Goal: Transaction & Acquisition: Purchase product/service

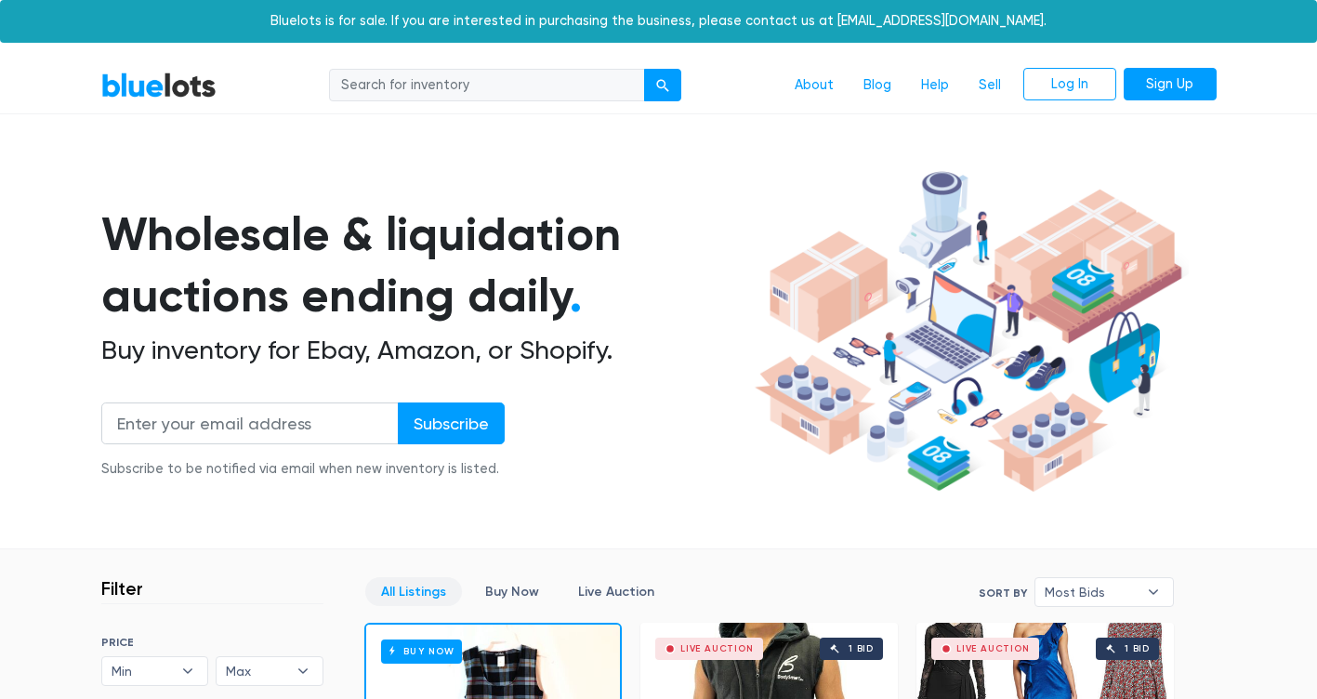
drag, startPoint x: 664, startPoint y: 176, endPoint x: 666, endPoint y: 186, distance: 10.4
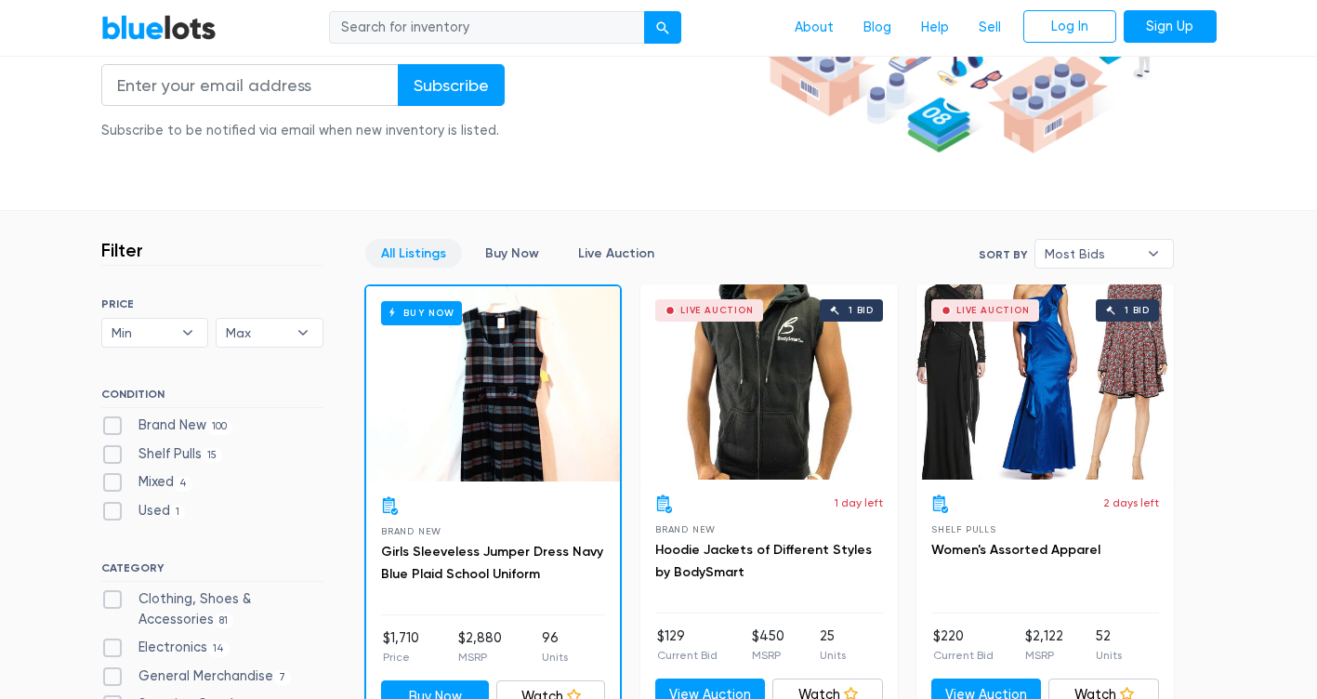
scroll to position [340, 0]
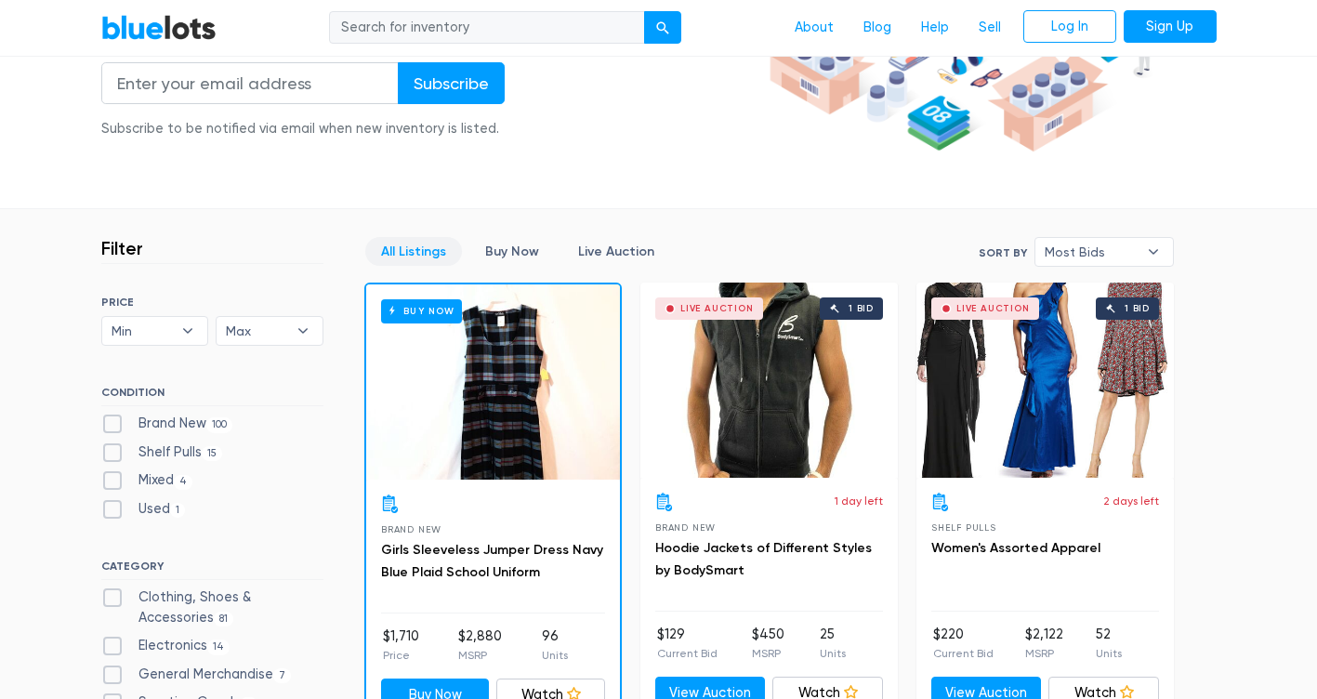
click at [112, 450] on label "Shelf Pulls 15" at bounding box center [162, 452] width 122 height 20
click at [112, 450] on Pulls"] "Shelf Pulls 15" at bounding box center [107, 448] width 12 height 12
checkbox Pulls"] "true"
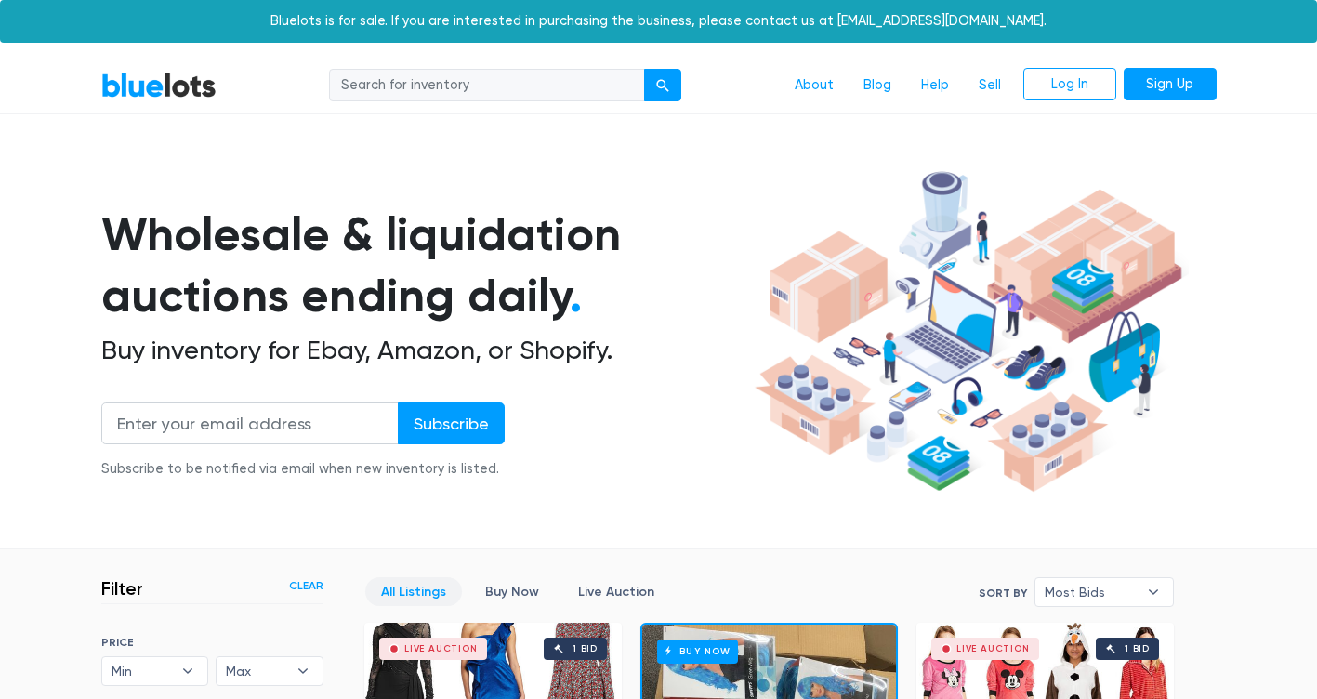
scroll to position [500, 0]
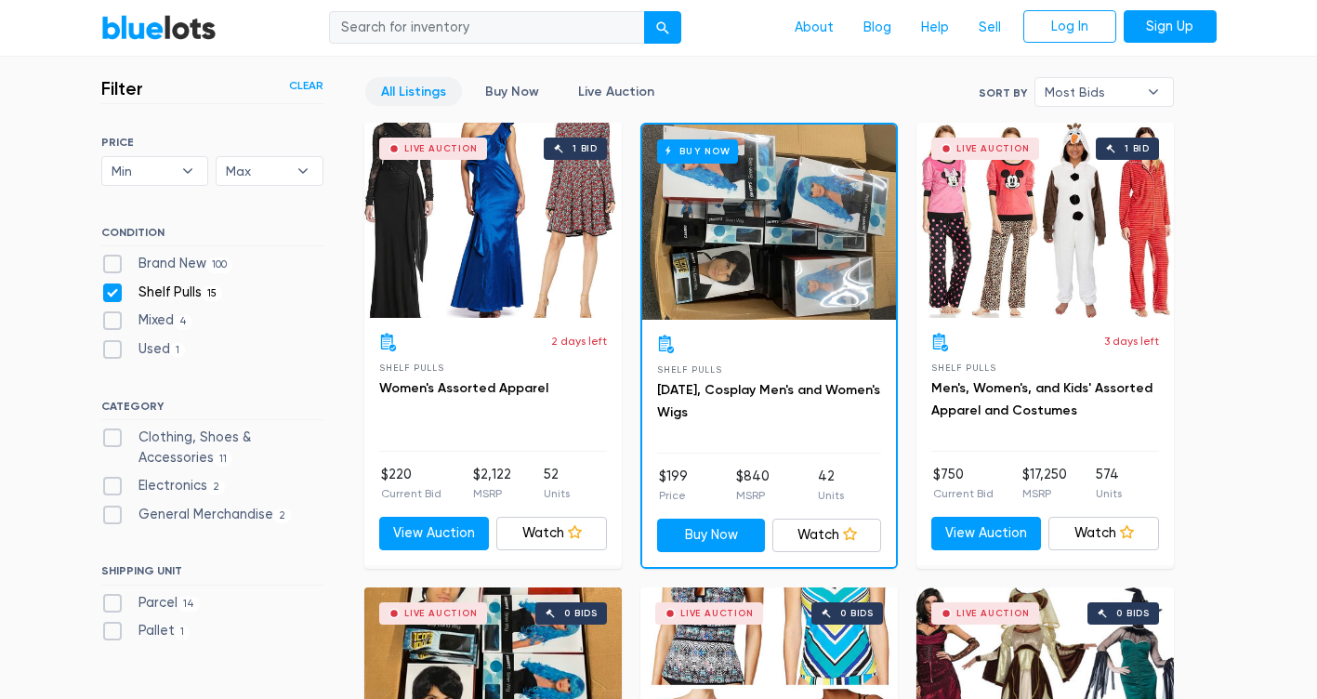
click at [119, 426] on div "CATEGORY Clothing, Shoes & Accessories 11 Electronics 2 General Merchandise 2" at bounding box center [212, 466] width 222 height 133
click at [117, 267] on label "Brand New 100" at bounding box center [167, 264] width 132 height 20
click at [113, 266] on New"] "Brand New 100" at bounding box center [107, 260] width 12 height 12
checkbox New"] "true"
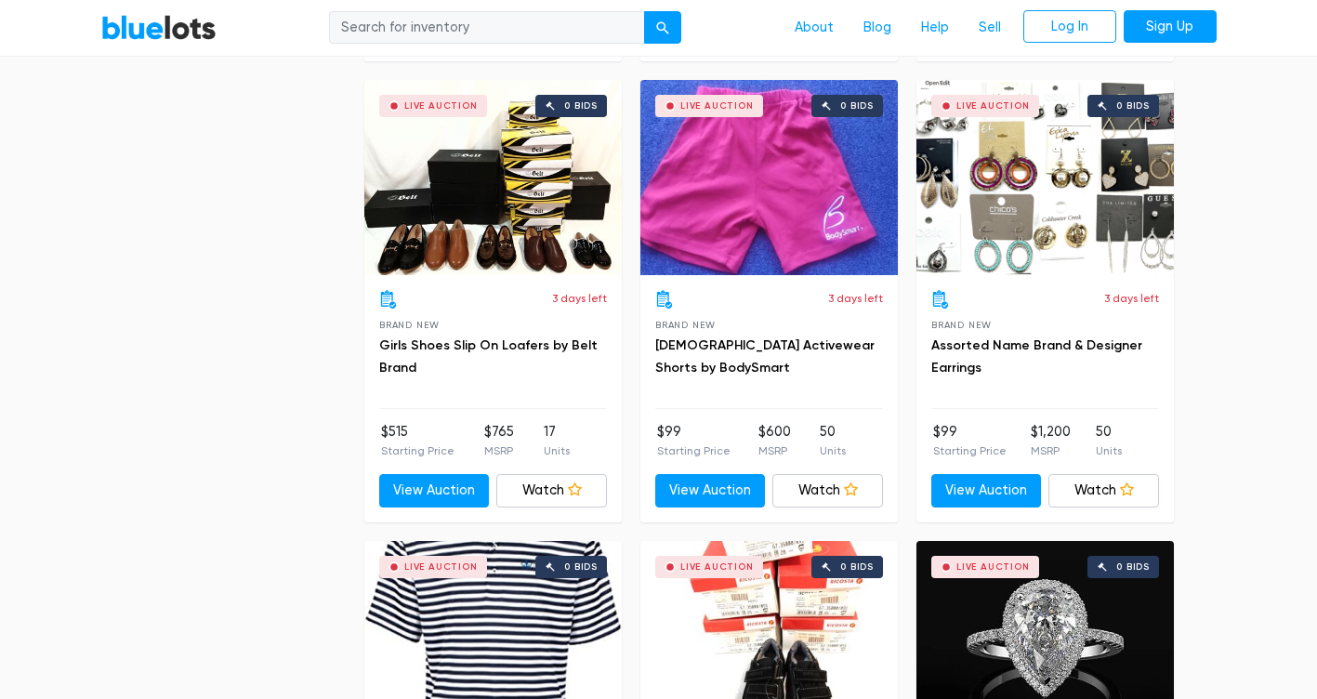
scroll to position [6547, 0]
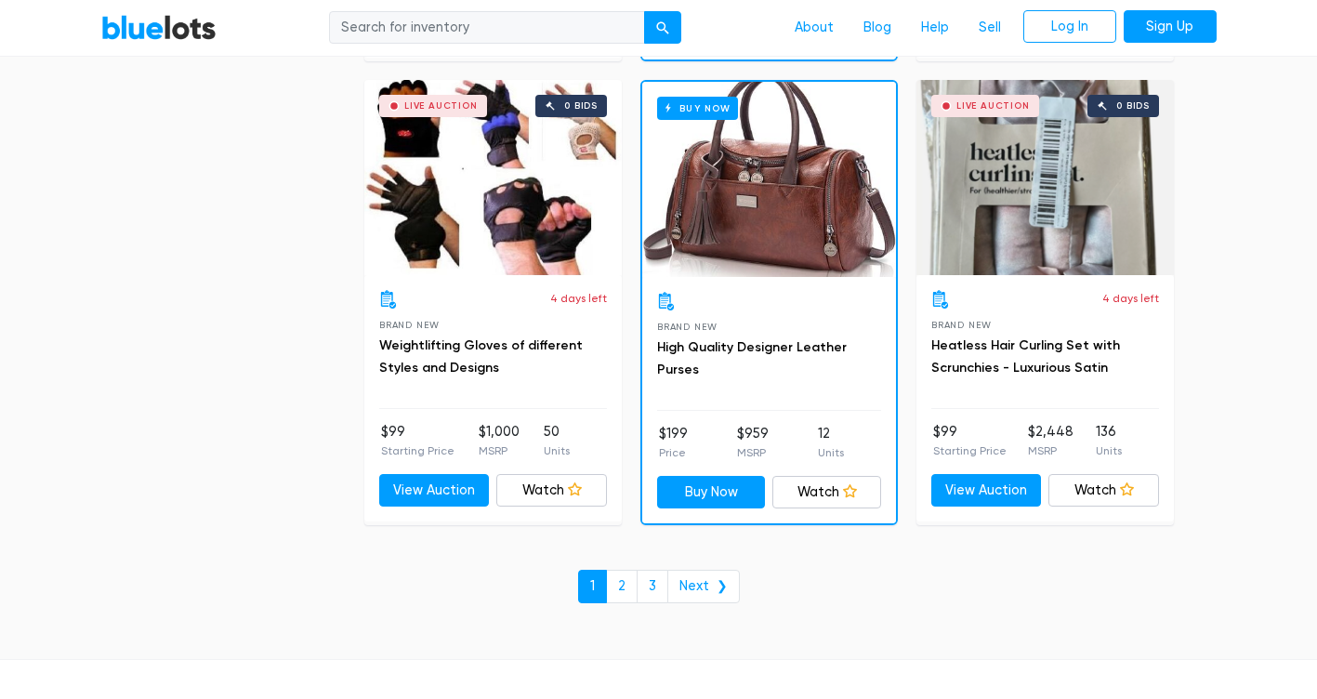
scroll to position [7954, 0]
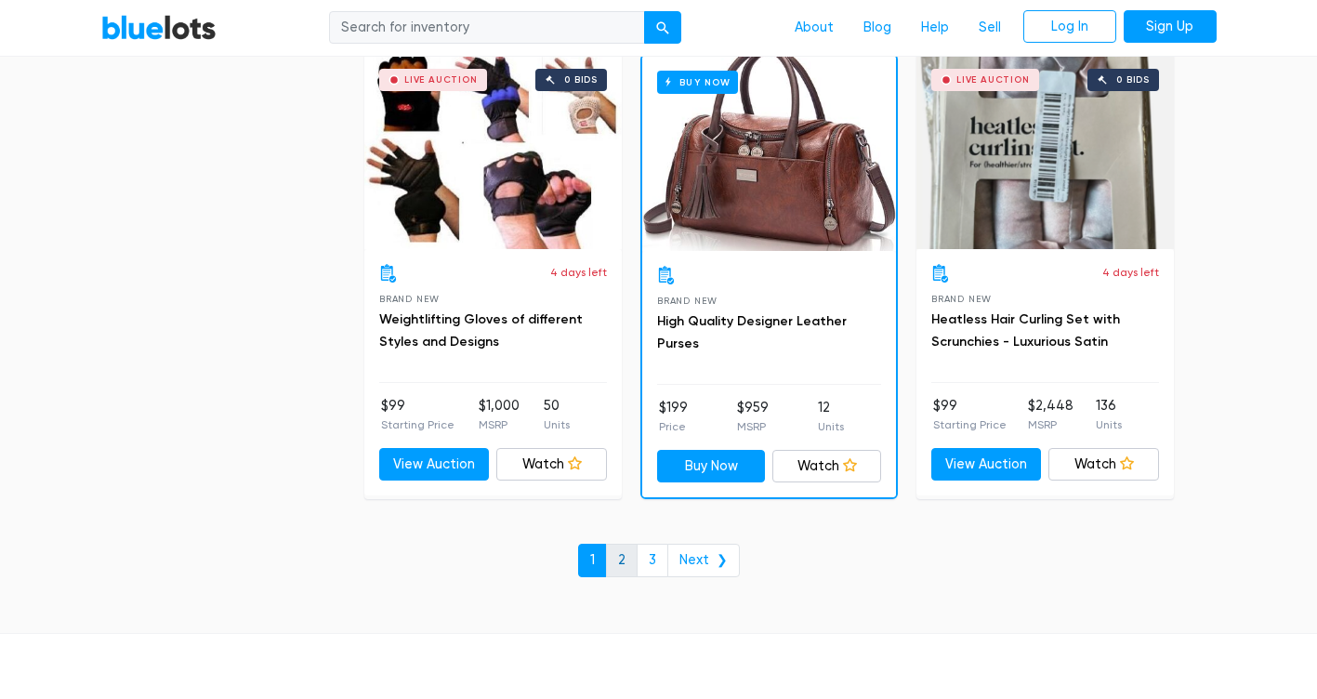
click at [623, 549] on link "2" at bounding box center [622, 560] width 32 height 33
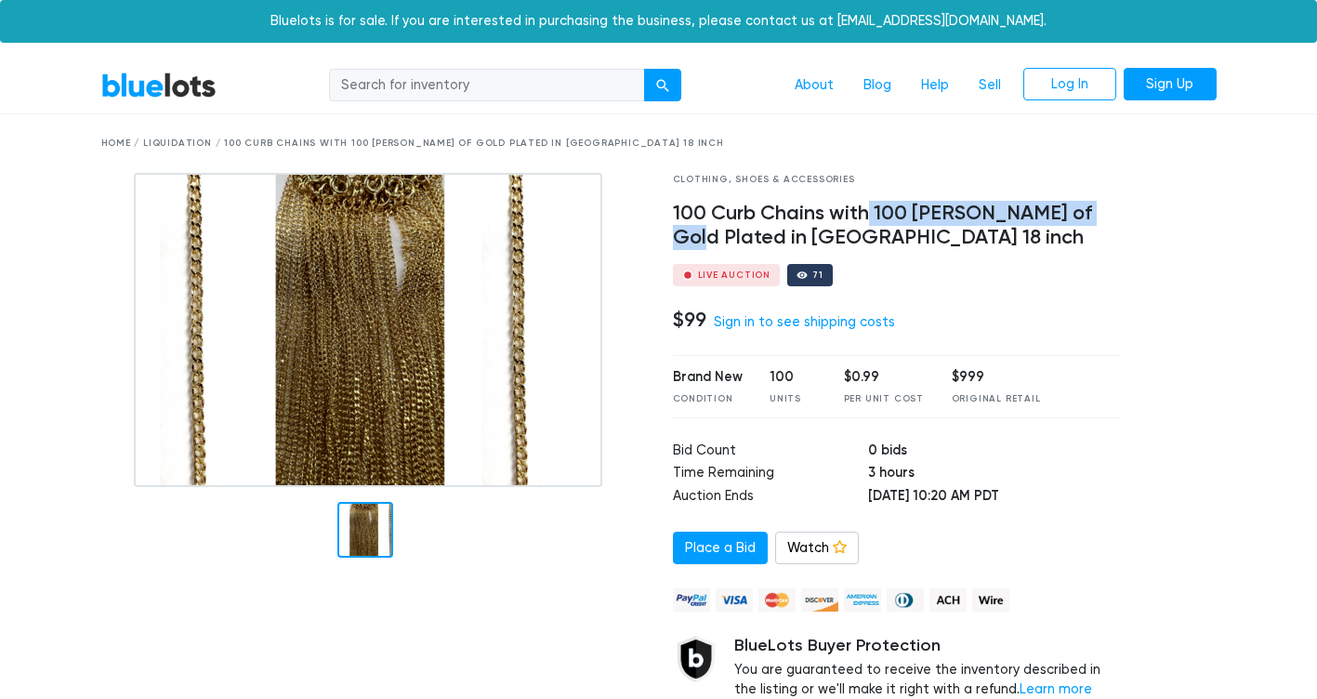
drag, startPoint x: 871, startPoint y: 207, endPoint x: 1091, endPoint y: 203, distance: 220.3
click at [1091, 203] on h4 "100 Curb Chains with 100 Mills of Gold Plated in USA 18 inch" at bounding box center [897, 226] width 449 height 48
drag, startPoint x: 1091, startPoint y: 203, endPoint x: 1057, endPoint y: 214, distance: 36.1
copy h4 "100 Mills of Gold Plated"
click at [390, 463] on img at bounding box center [368, 330] width 468 height 314
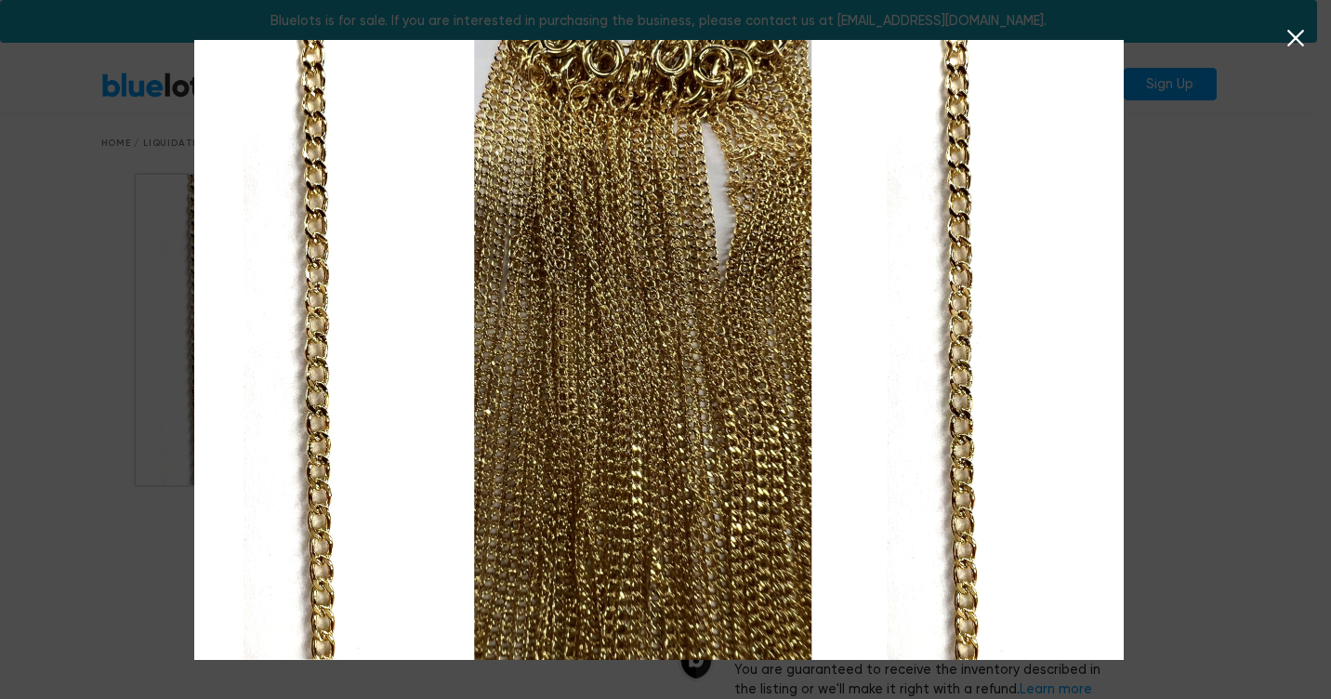
click at [1298, 36] on icon at bounding box center [1295, 38] width 17 height 17
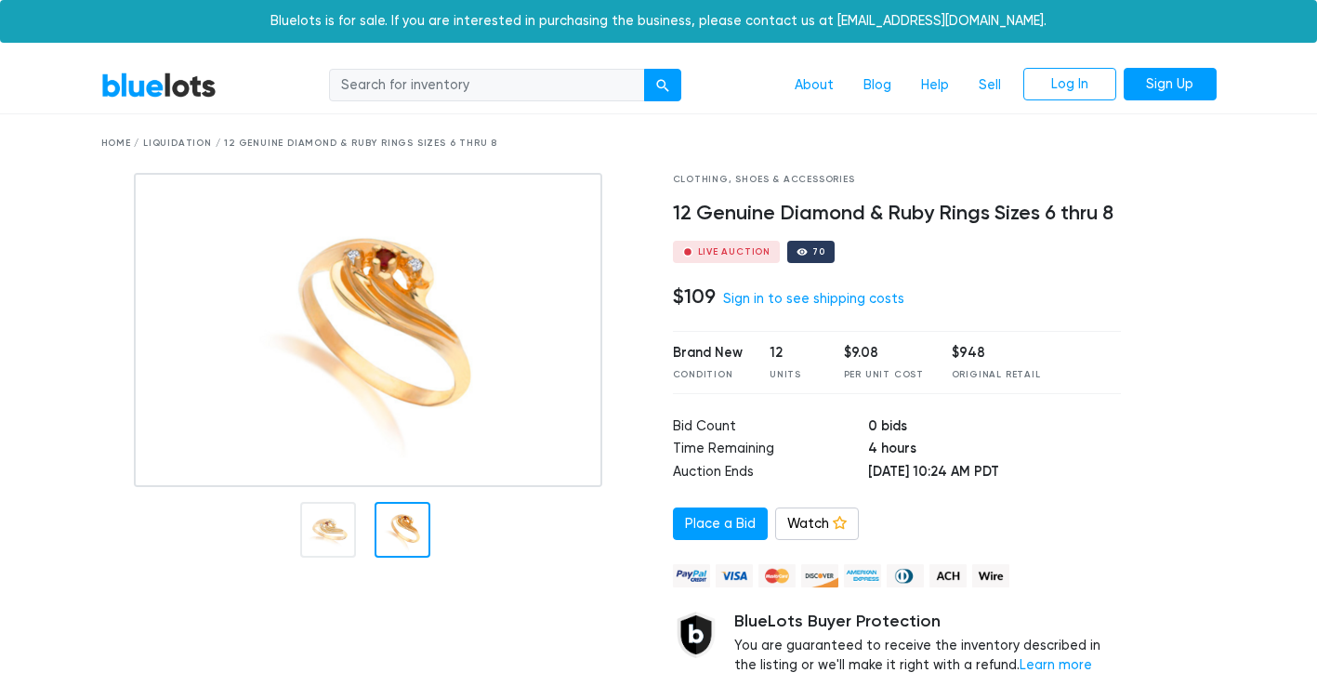
click at [409, 530] on div at bounding box center [402, 530] width 56 height 56
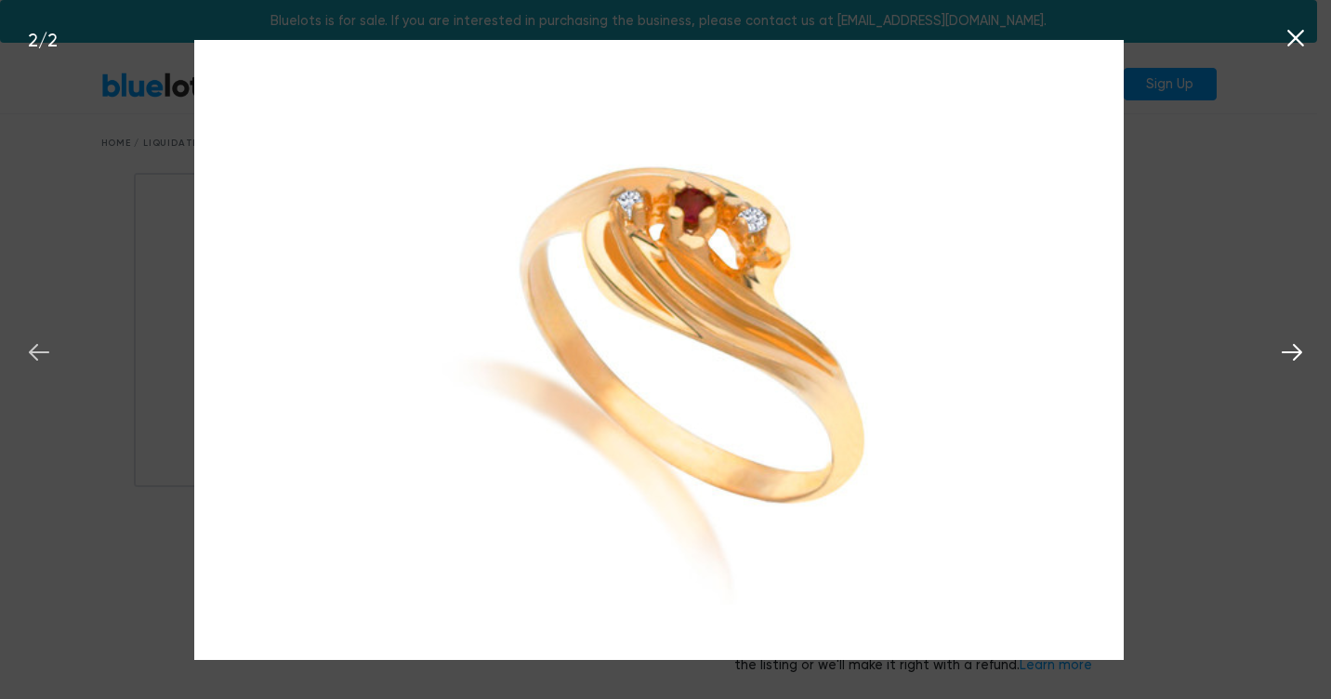
click at [46, 359] on icon at bounding box center [39, 352] width 28 height 28
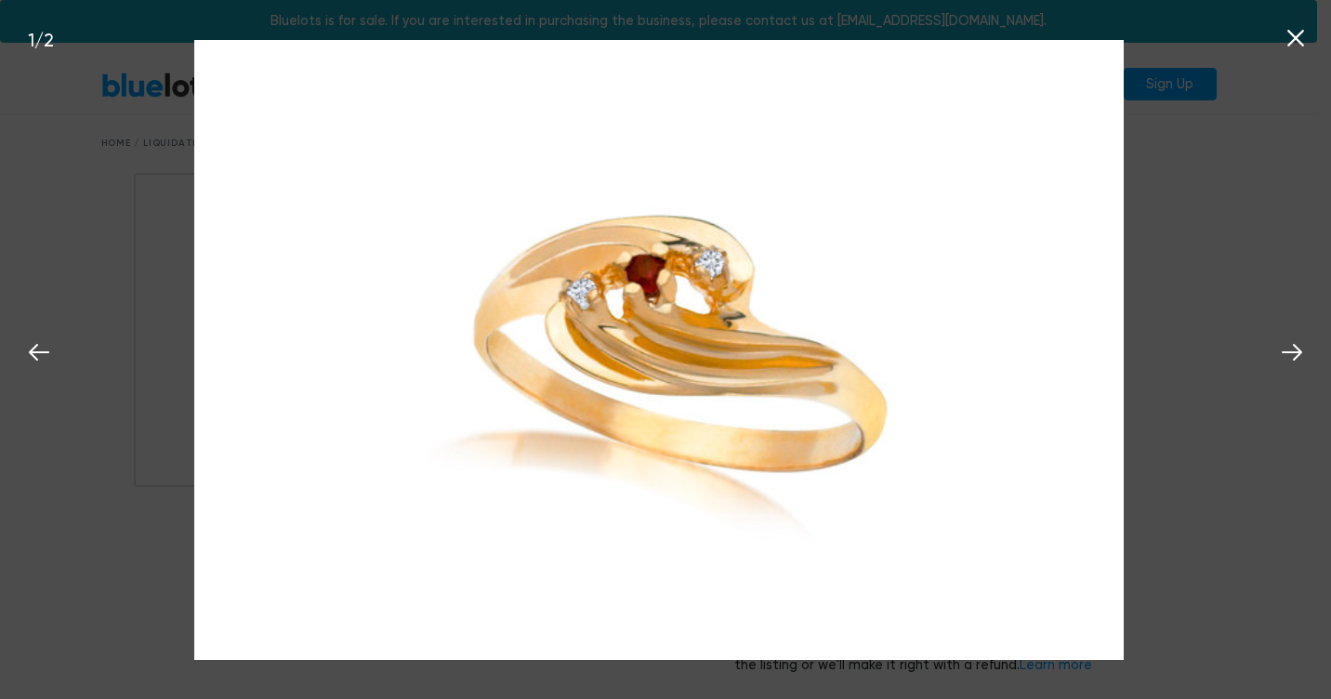
click at [1298, 46] on icon at bounding box center [1295, 38] width 28 height 28
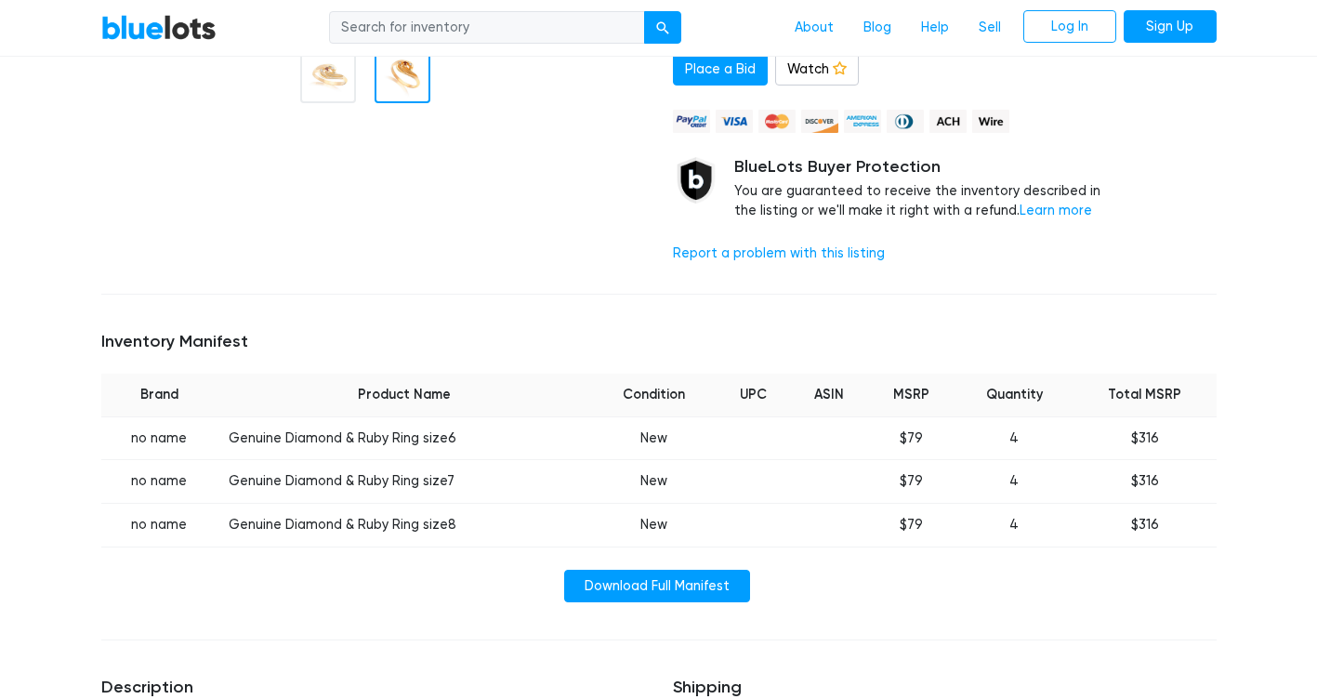
scroll to position [464, 0]
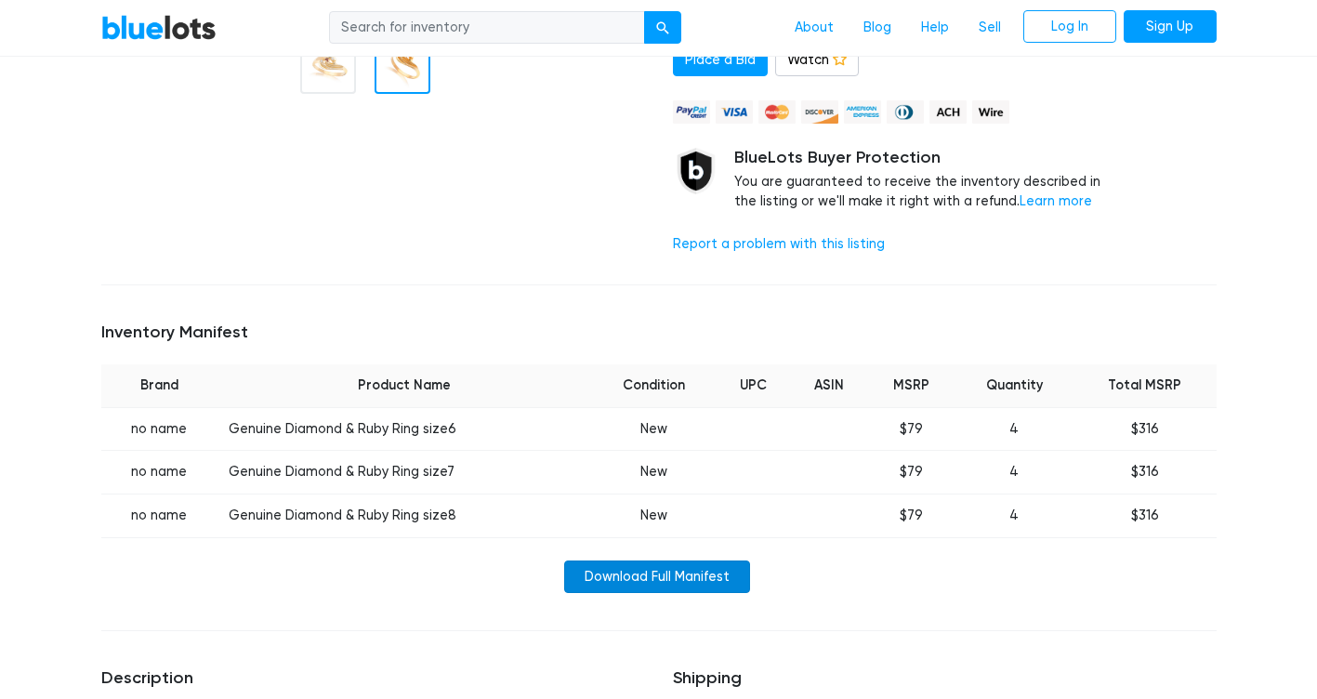
click at [688, 568] on link "Download Full Manifest" at bounding box center [657, 576] width 186 height 33
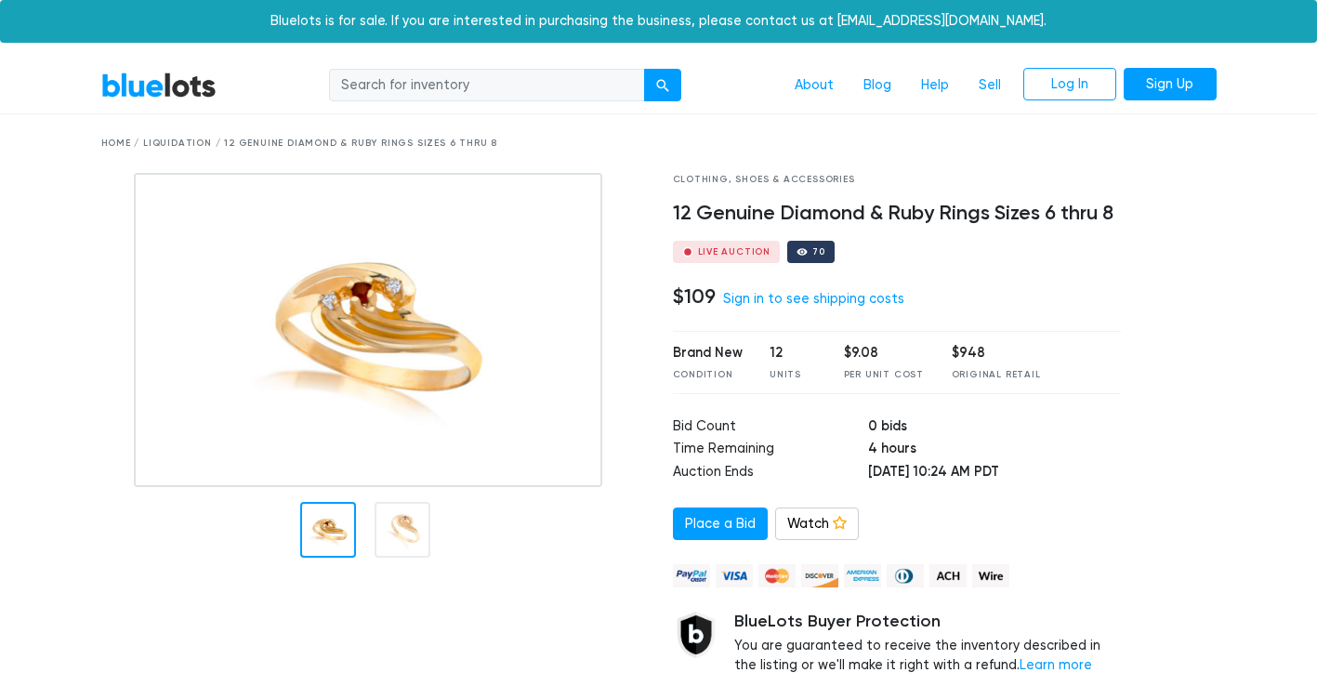
scroll to position [472, 0]
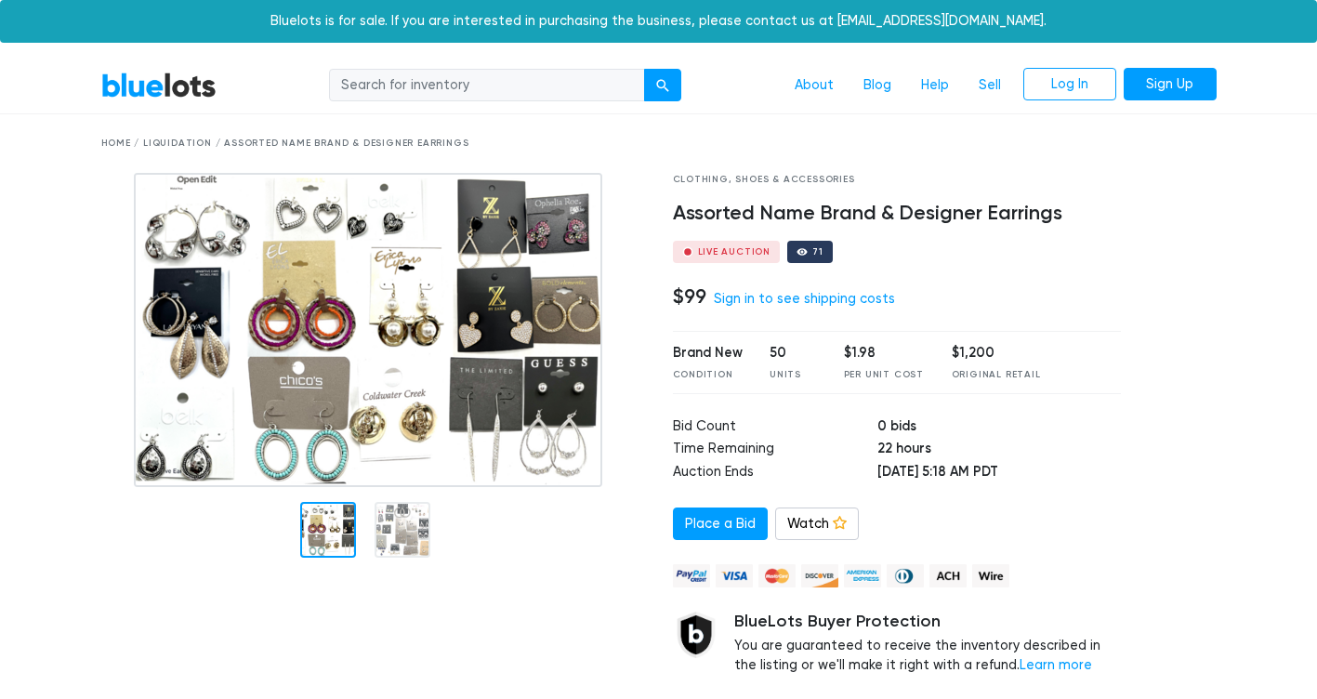
click at [424, 394] on img at bounding box center [368, 330] width 468 height 314
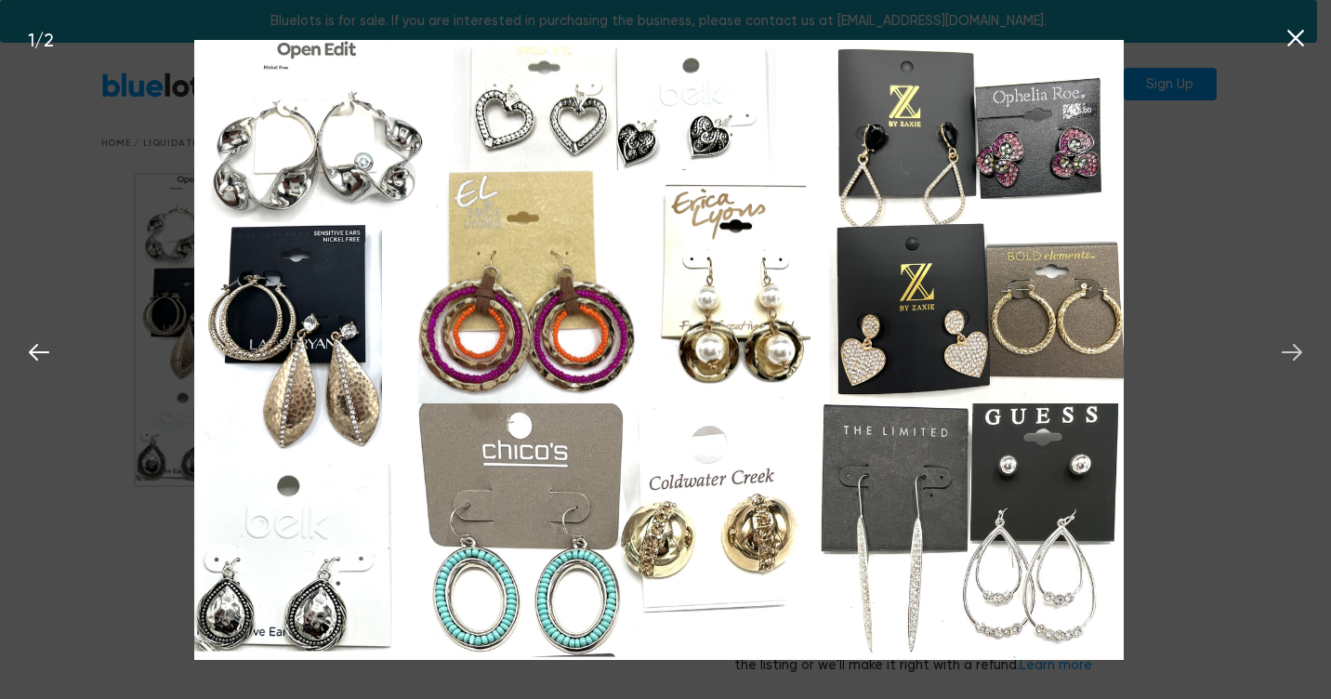
click at [1294, 350] on icon at bounding box center [1292, 352] width 28 height 28
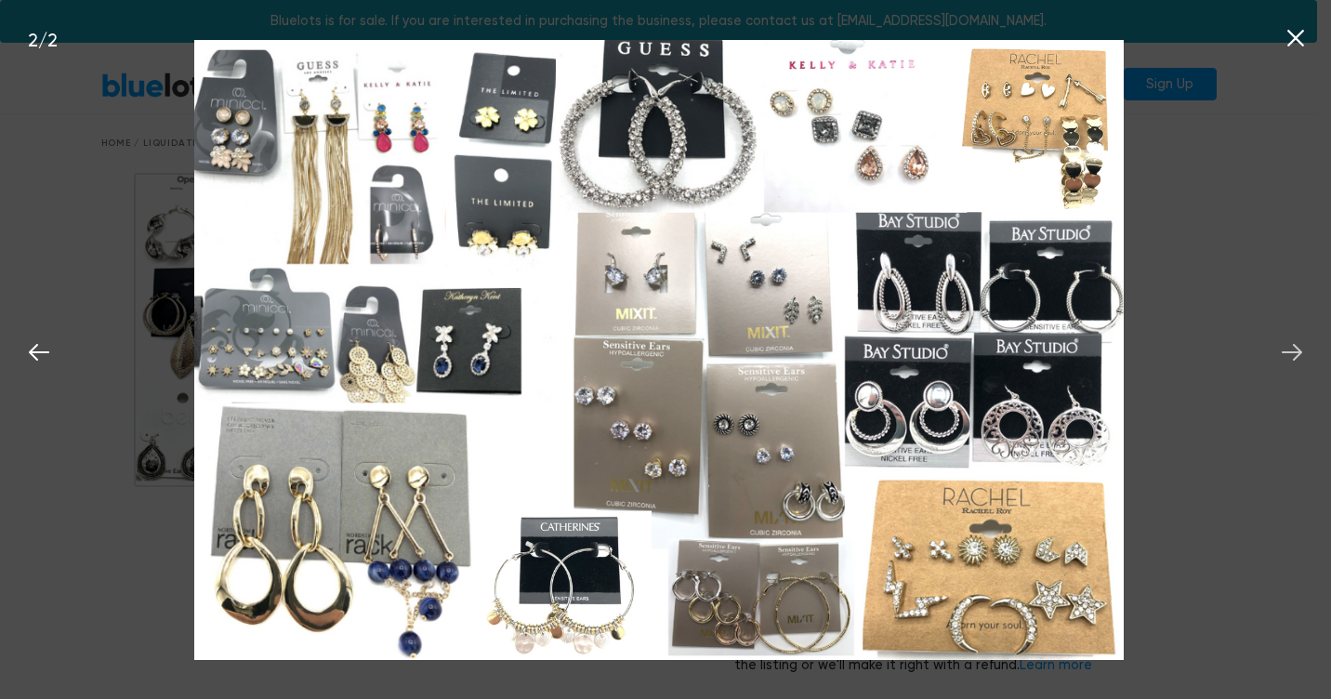
click at [1294, 354] on icon at bounding box center [1292, 352] width 28 height 28
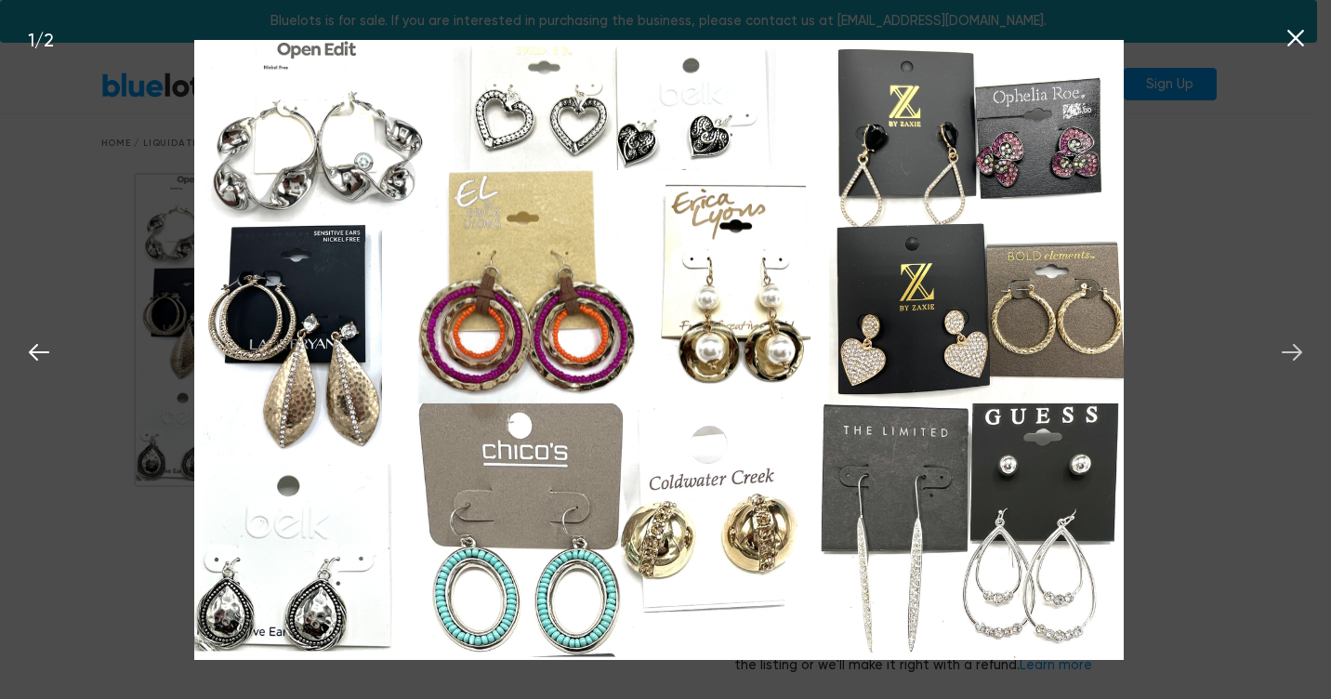
click at [1294, 354] on icon at bounding box center [1292, 352] width 28 height 28
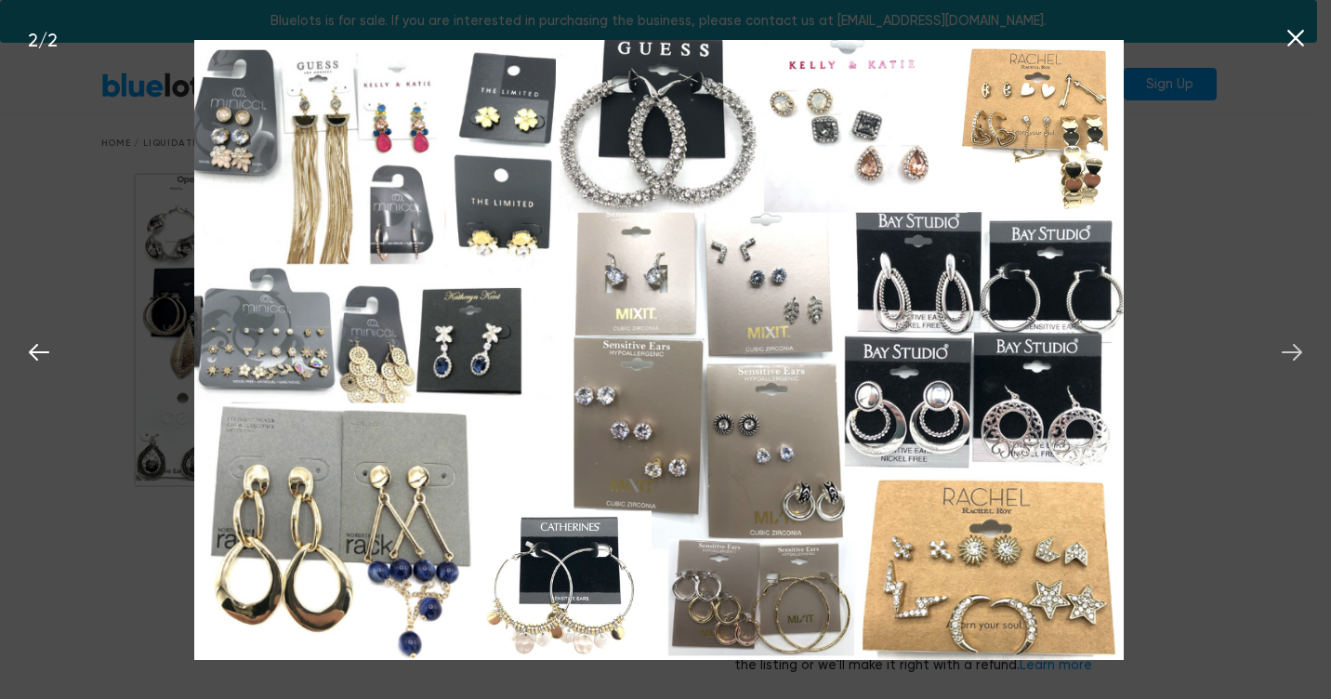
click at [1294, 354] on icon at bounding box center [1292, 352] width 28 height 28
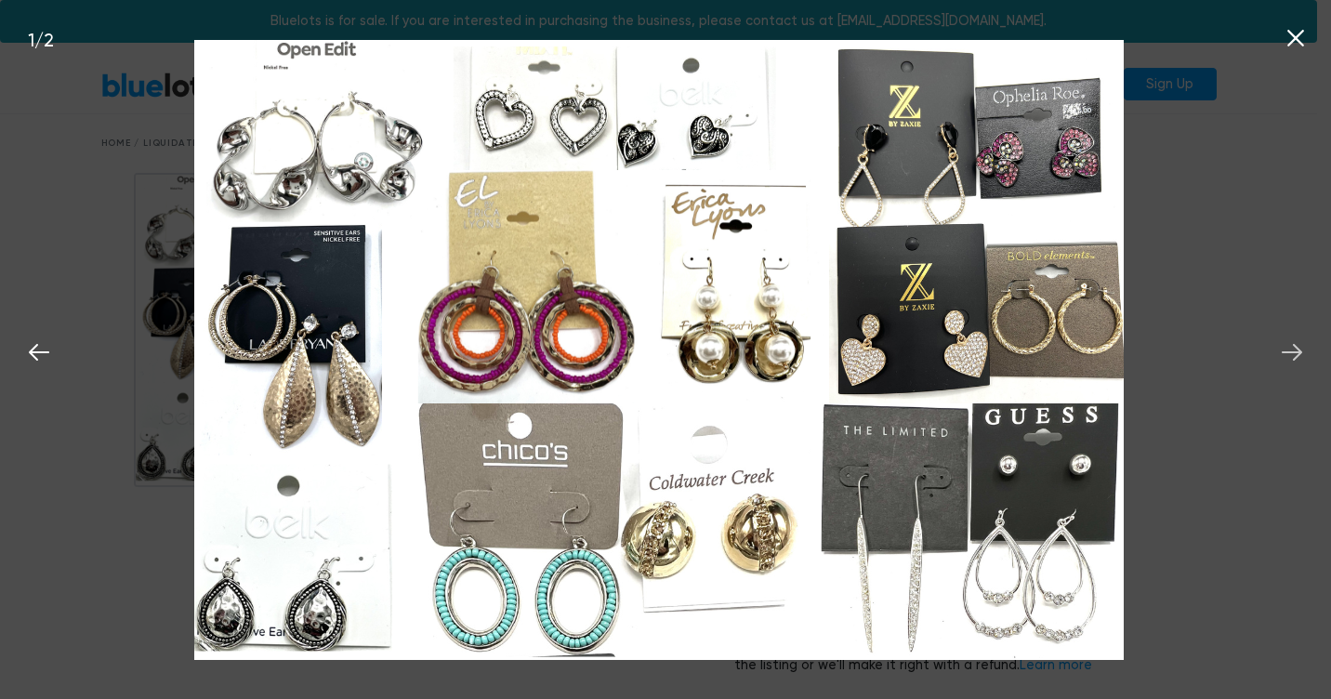
click at [1294, 354] on icon at bounding box center [1292, 352] width 28 height 28
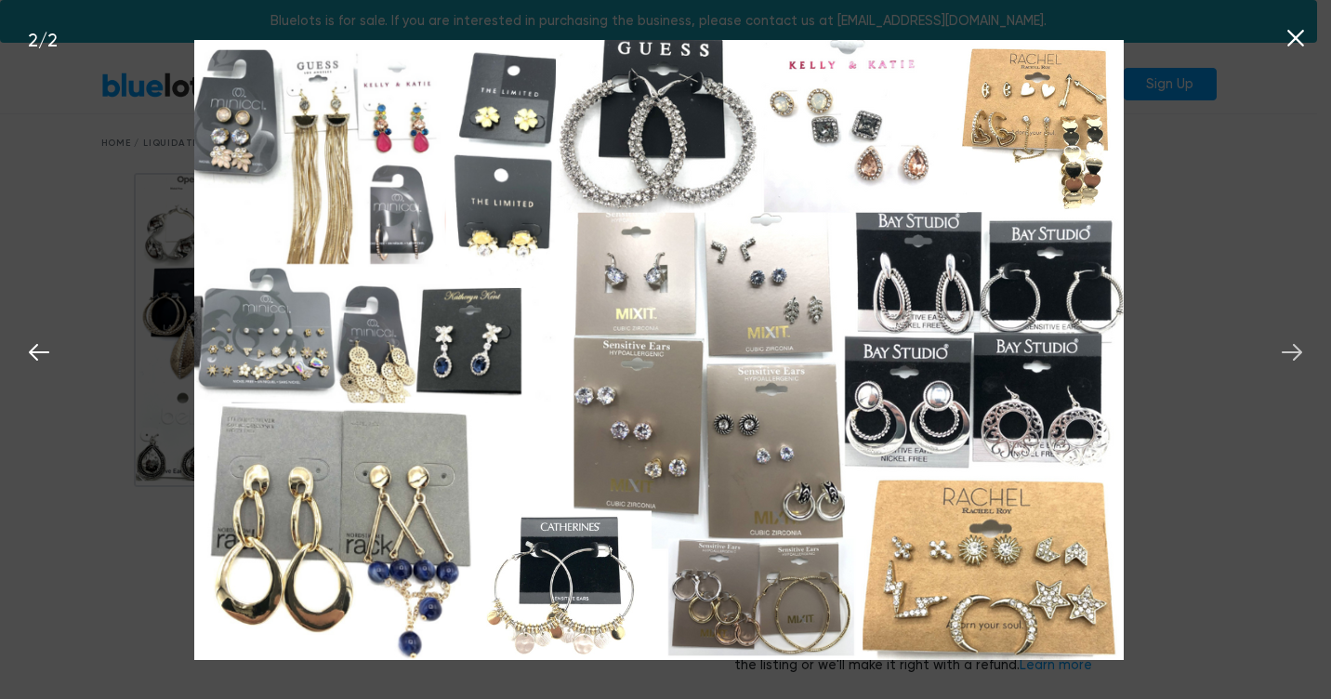
click at [1294, 354] on icon at bounding box center [1292, 352] width 28 height 28
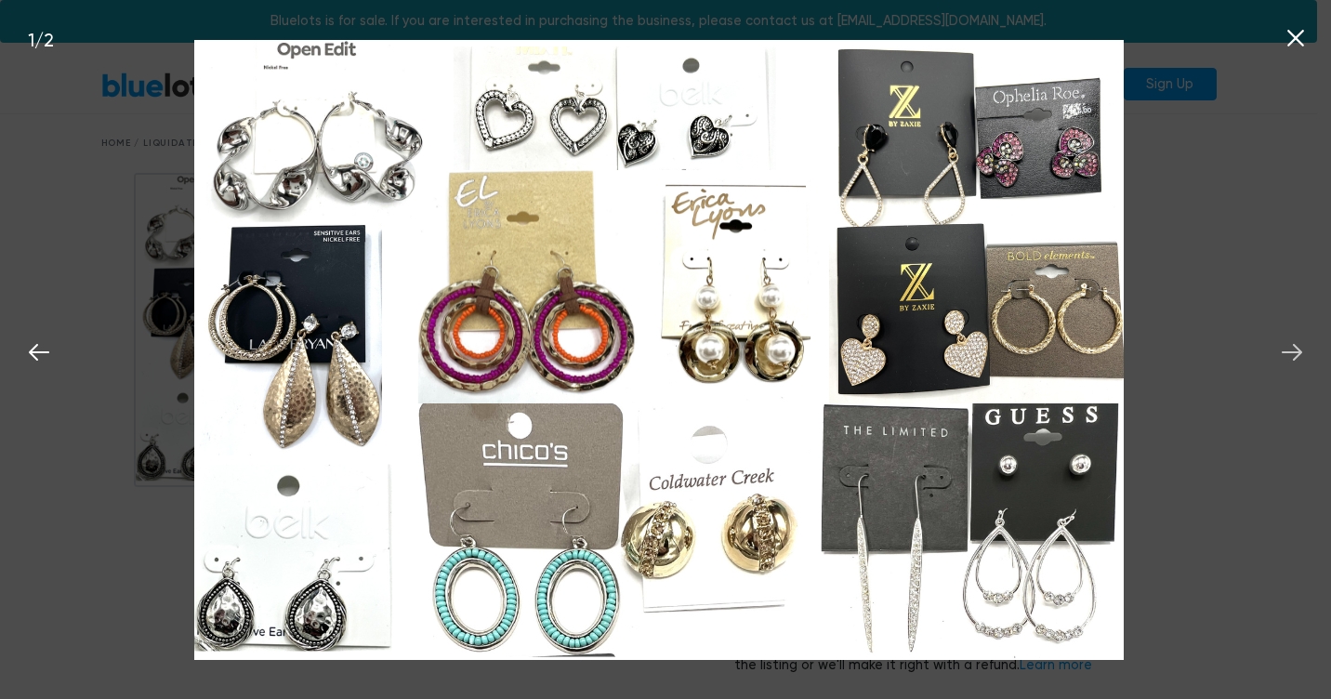
click at [1294, 354] on icon at bounding box center [1292, 352] width 28 height 28
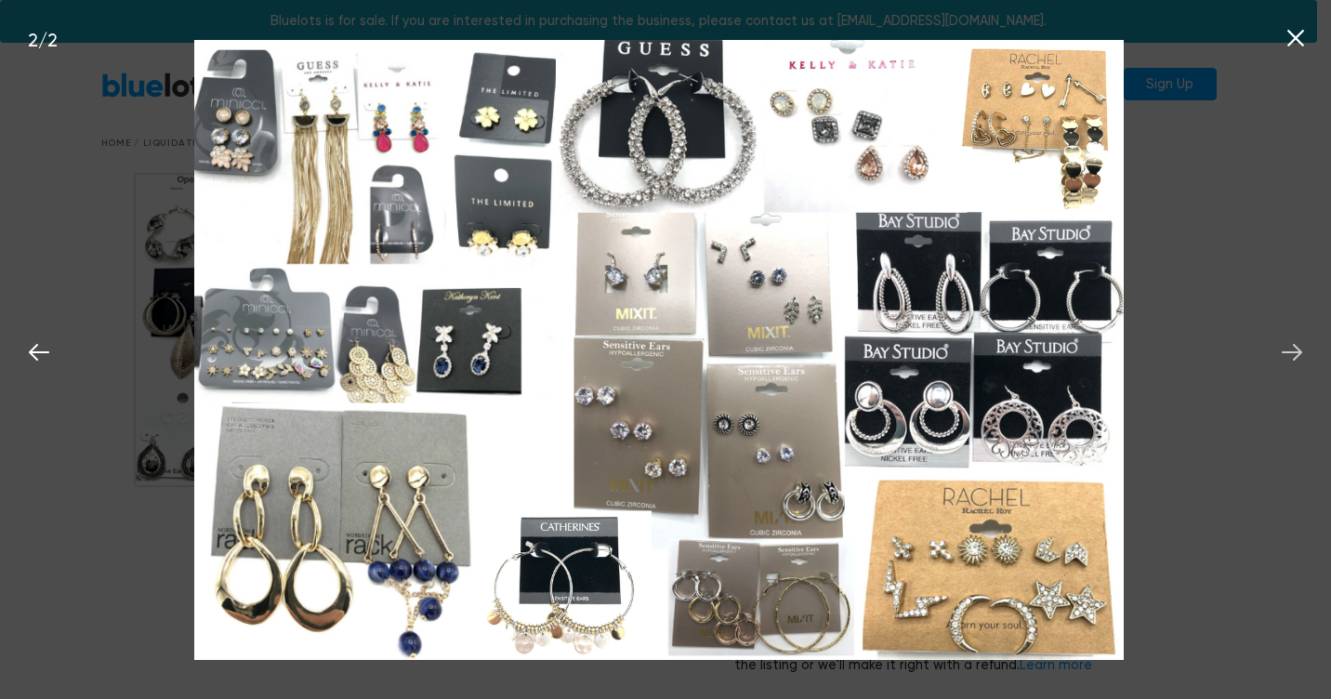
click at [1294, 354] on icon at bounding box center [1292, 352] width 28 height 28
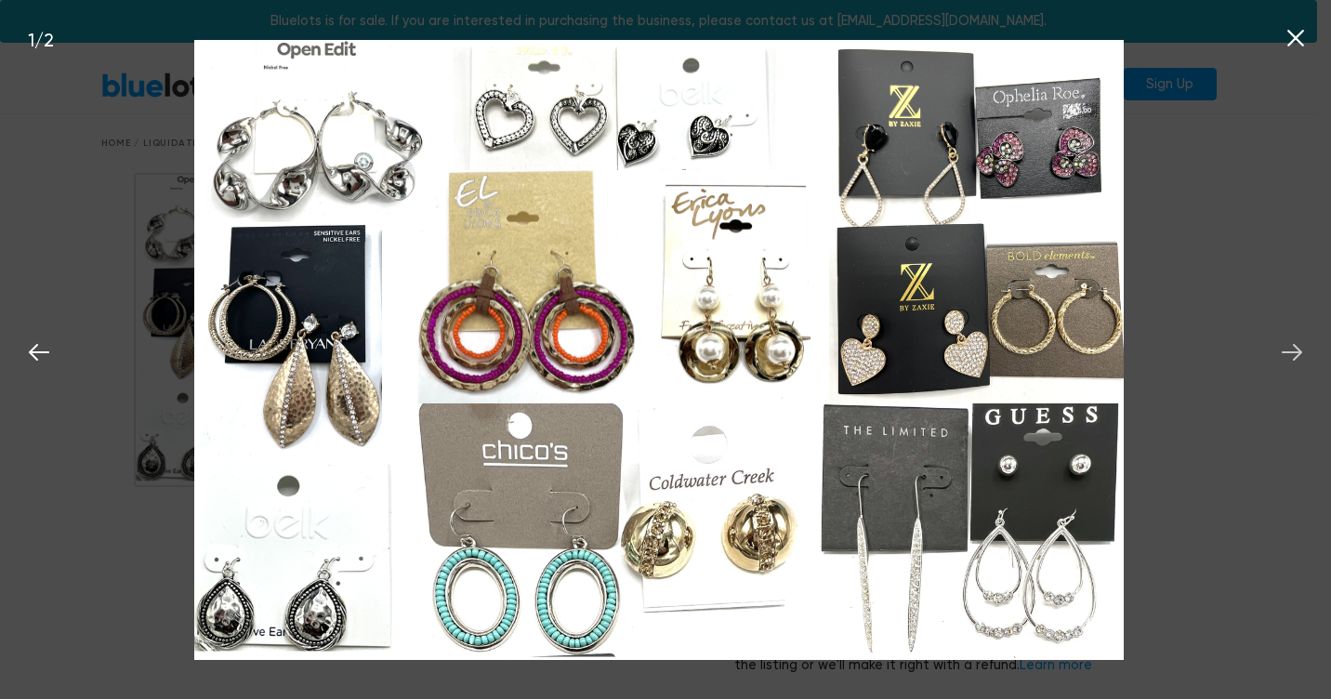
click at [1294, 354] on icon at bounding box center [1292, 352] width 28 height 28
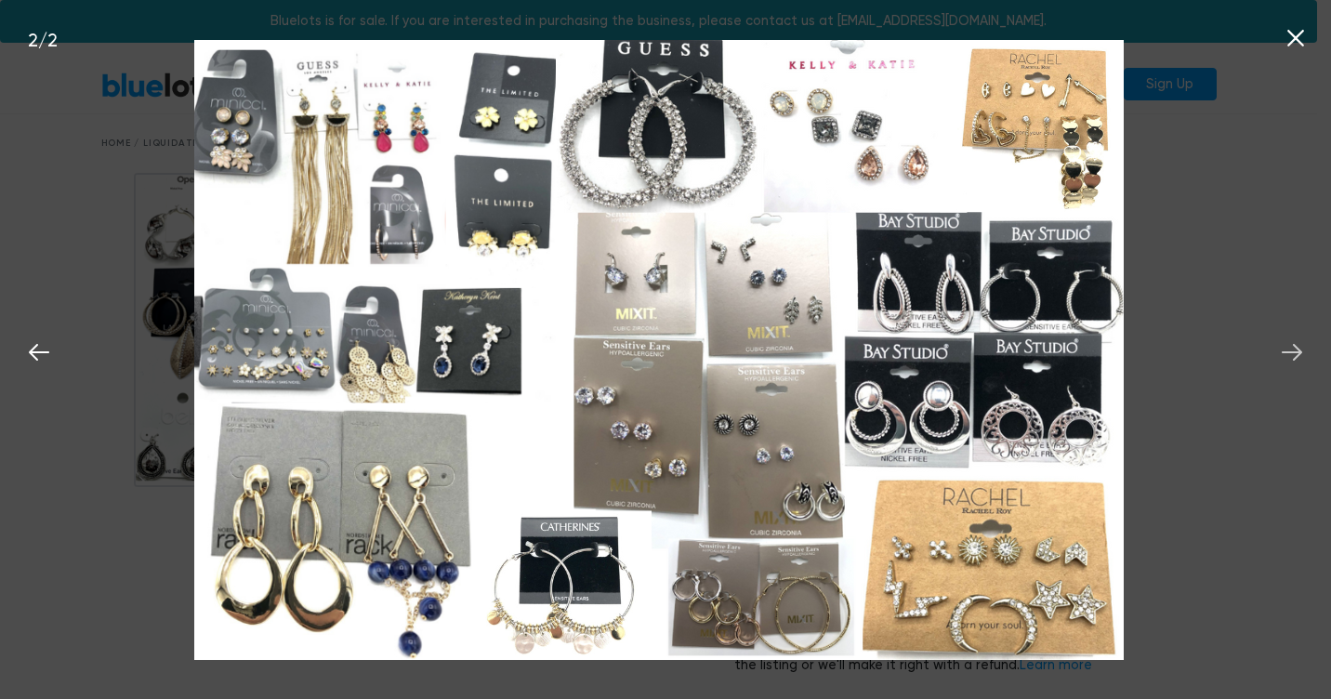
click at [1294, 354] on icon at bounding box center [1292, 352] width 28 height 28
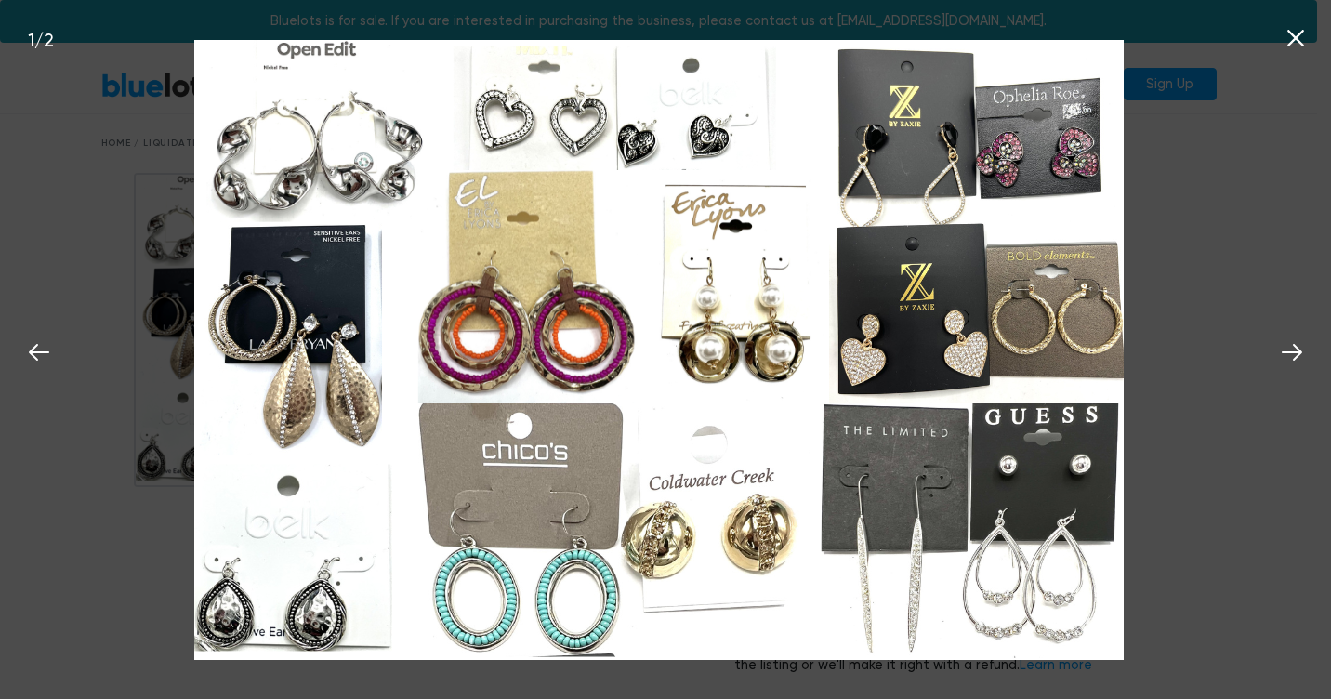
click at [1293, 36] on icon at bounding box center [1295, 38] width 17 height 17
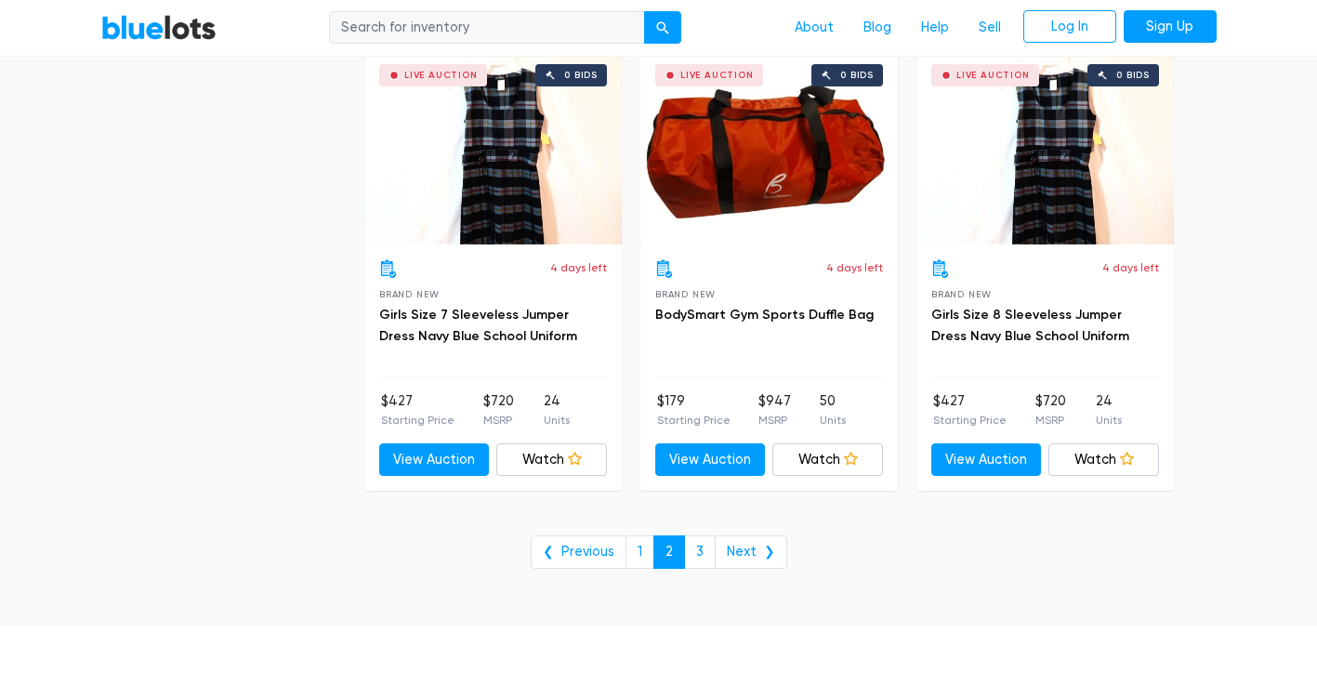
scroll to position [7522, 0]
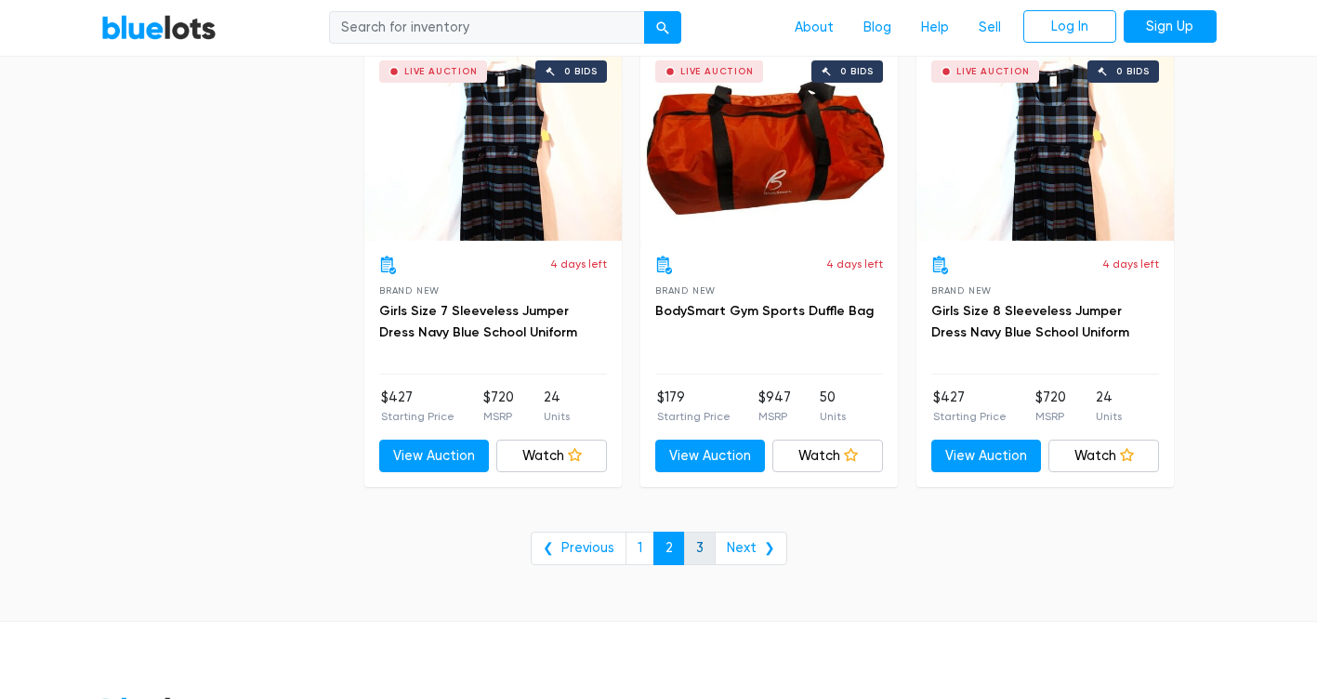
click at [703, 549] on link "3" at bounding box center [700, 548] width 32 height 33
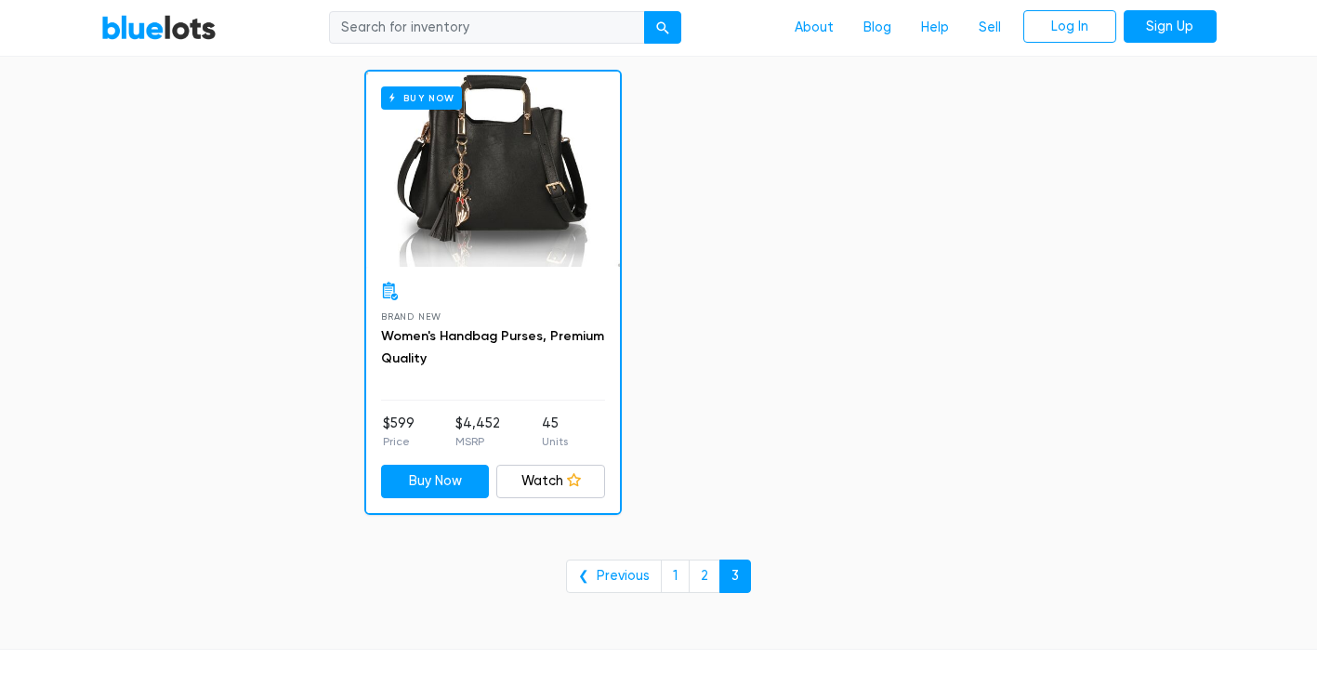
scroll to position [4722, 0]
